Goal: Task Accomplishment & Management: Use online tool/utility

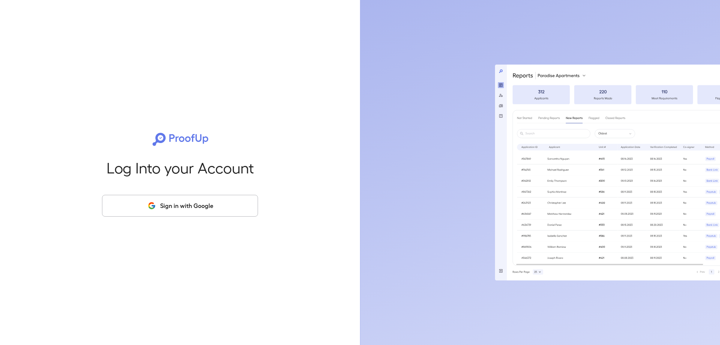
click at [193, 203] on button "Sign in with Google" at bounding box center [180, 206] width 156 height 22
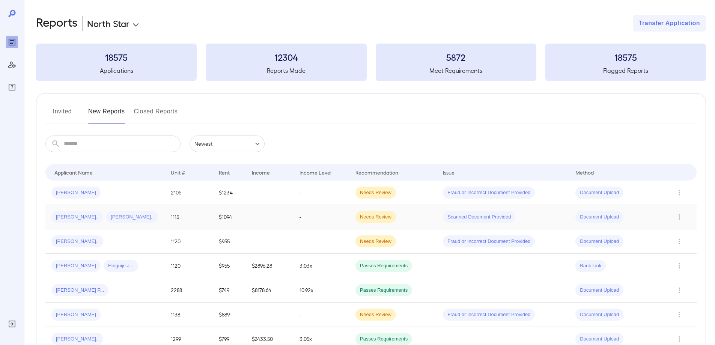
click at [152, 215] on div "[PERSON_NAME].. [PERSON_NAME]" at bounding box center [104, 217] width 107 height 12
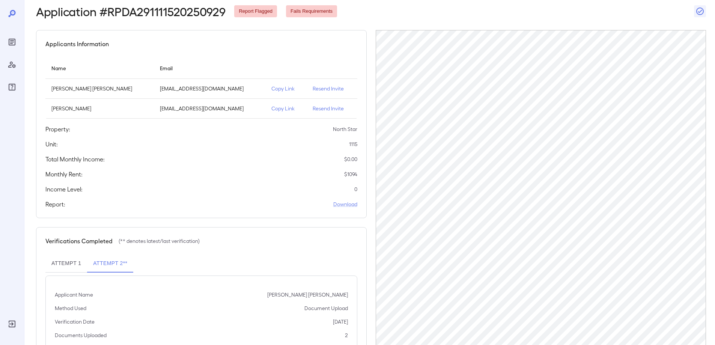
scroll to position [92, 0]
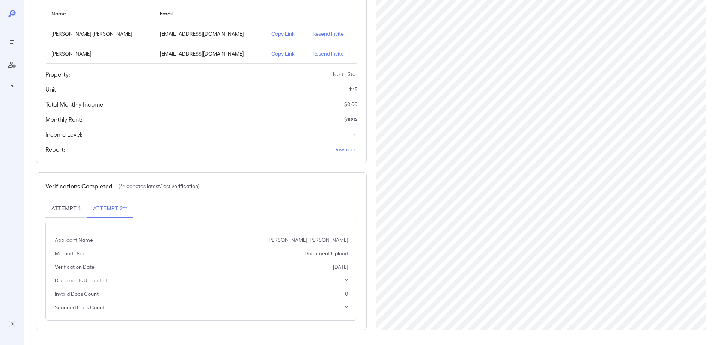
click at [271, 54] on p "Copy Link" at bounding box center [285, 54] width 29 height 8
